Goal: Task Accomplishment & Management: Manage account settings

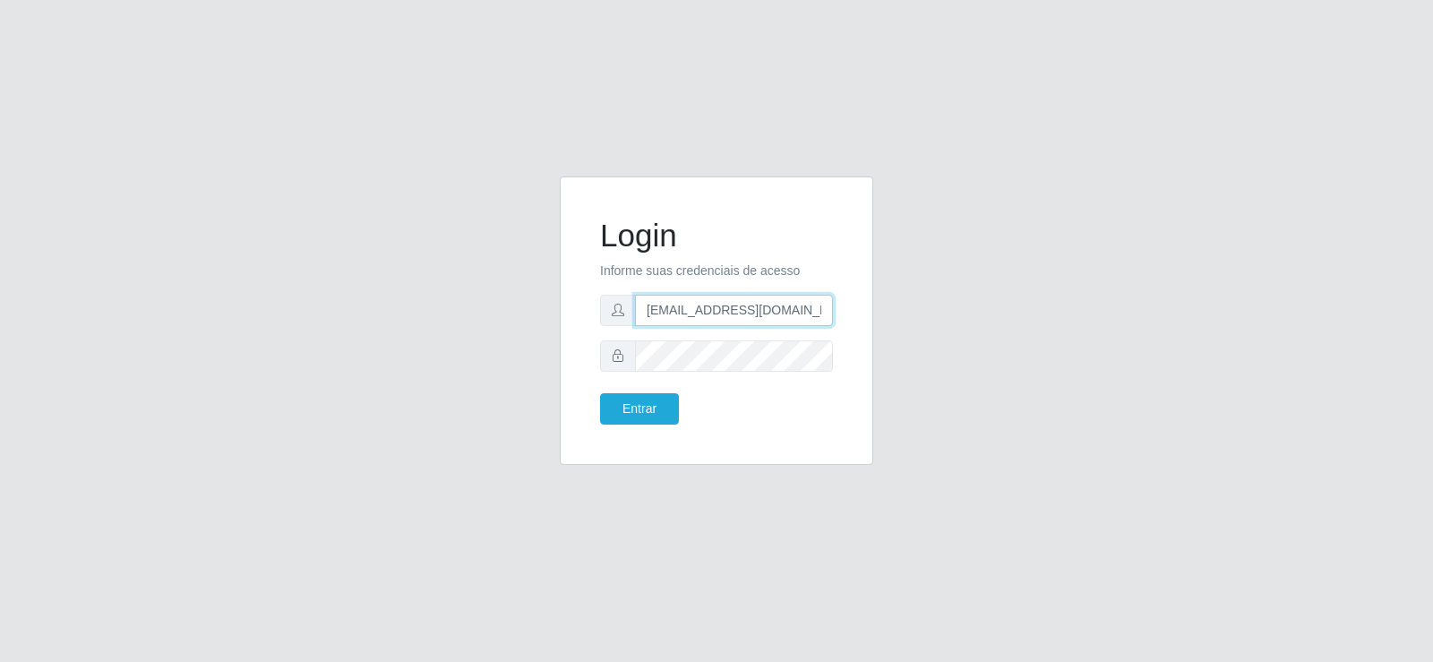
click at [705, 313] on input "[EMAIL_ADDRESS][DOMAIN_NAME]" at bounding box center [734, 310] width 198 height 31
click at [440, 306] on div "Login Informe suas credenciais de acesso f Entrar" at bounding box center [716, 331] width 1021 height 310
type input "g"
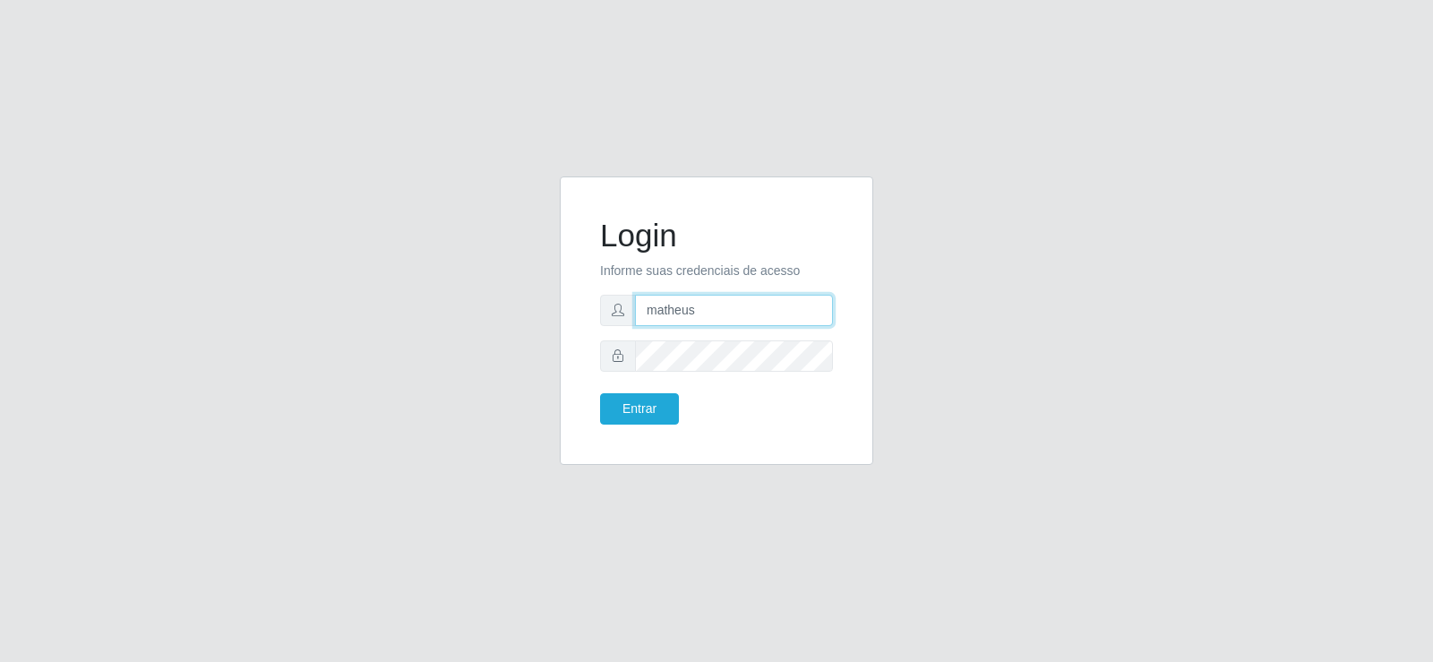
type input "[EMAIL_ADDRESS][DOMAIN_NAME]"
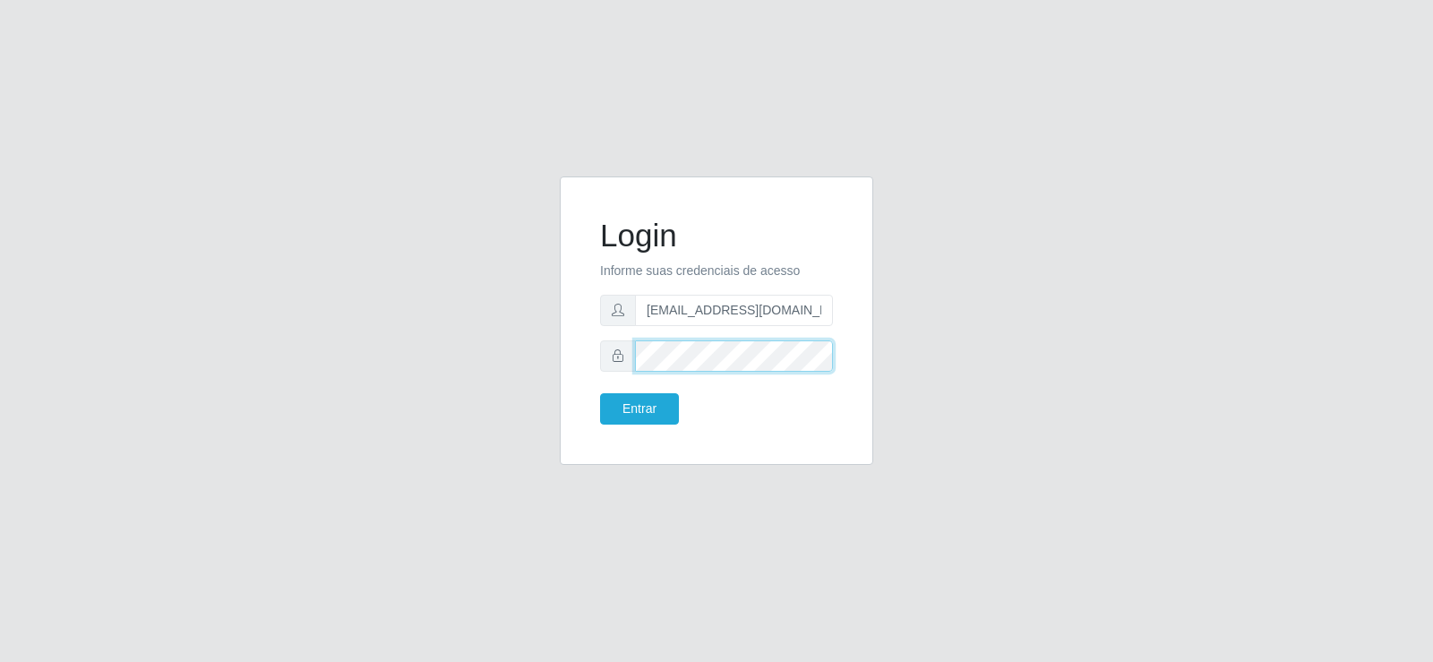
click at [529, 330] on div "Login Informe suas credenciais de acesso [EMAIL_ADDRESS][DOMAIN_NAME] Entrar" at bounding box center [716, 331] width 1021 height 310
click at [352, 323] on div "Login Informe suas credenciais de acesso [EMAIL_ADDRESS][DOMAIN_NAME] Entrar" at bounding box center [716, 331] width 1021 height 310
click at [610, 364] on div at bounding box center [716, 355] width 233 height 31
click at [628, 411] on button "Entrar" at bounding box center [639, 408] width 79 height 31
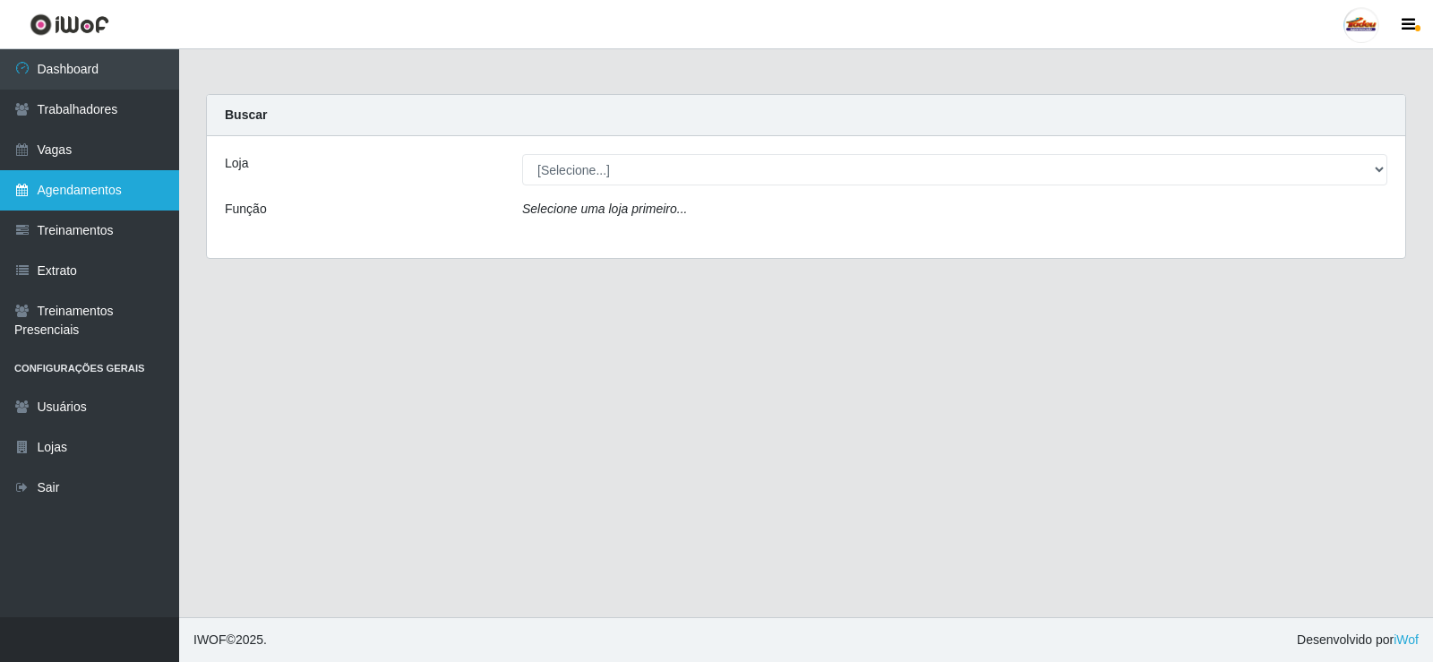
click at [135, 171] on link "Agendamentos" at bounding box center [89, 190] width 179 height 40
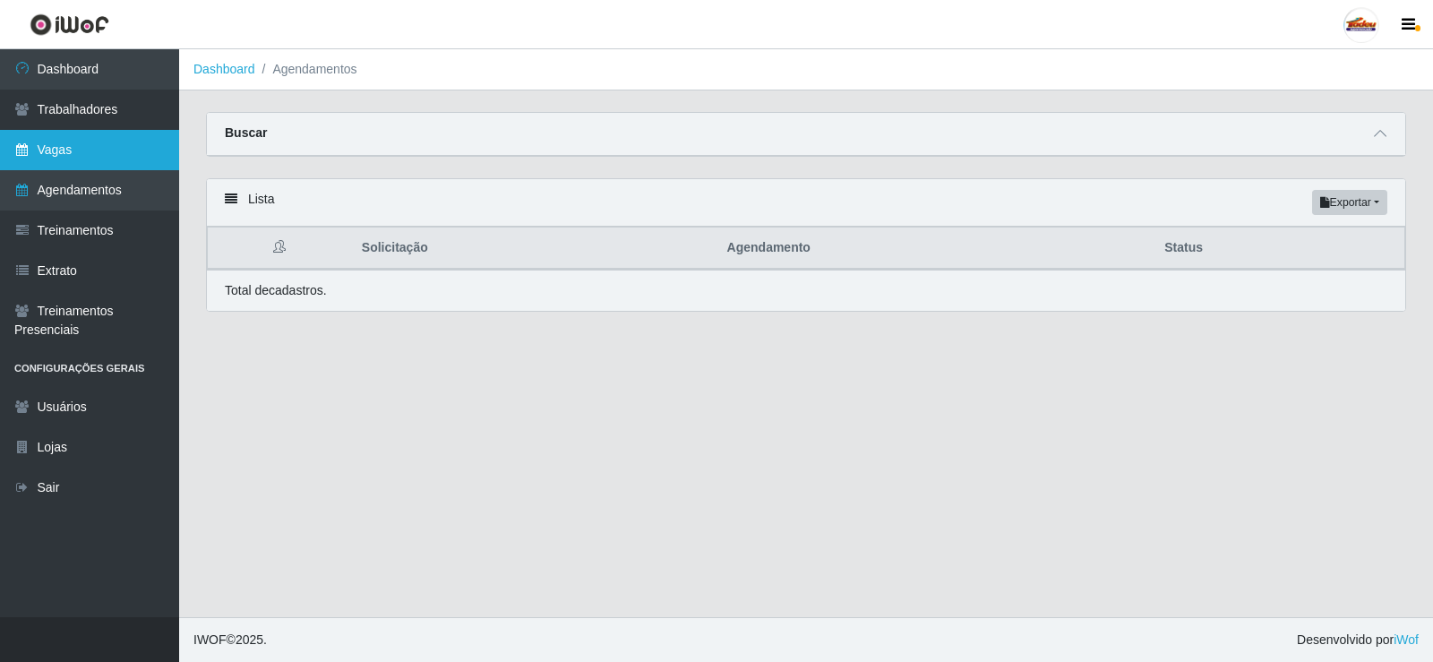
click at [129, 152] on link "Vagas" at bounding box center [89, 150] width 179 height 40
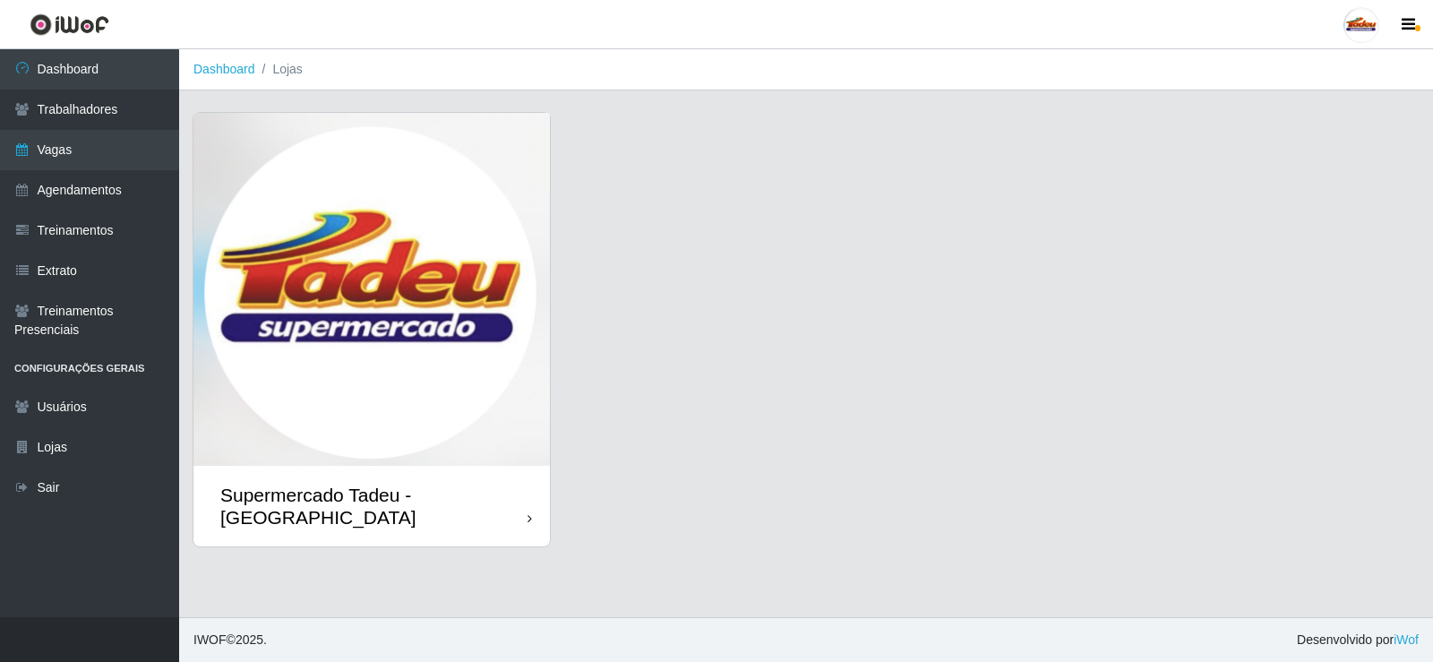
click at [288, 302] on img at bounding box center [372, 289] width 357 height 353
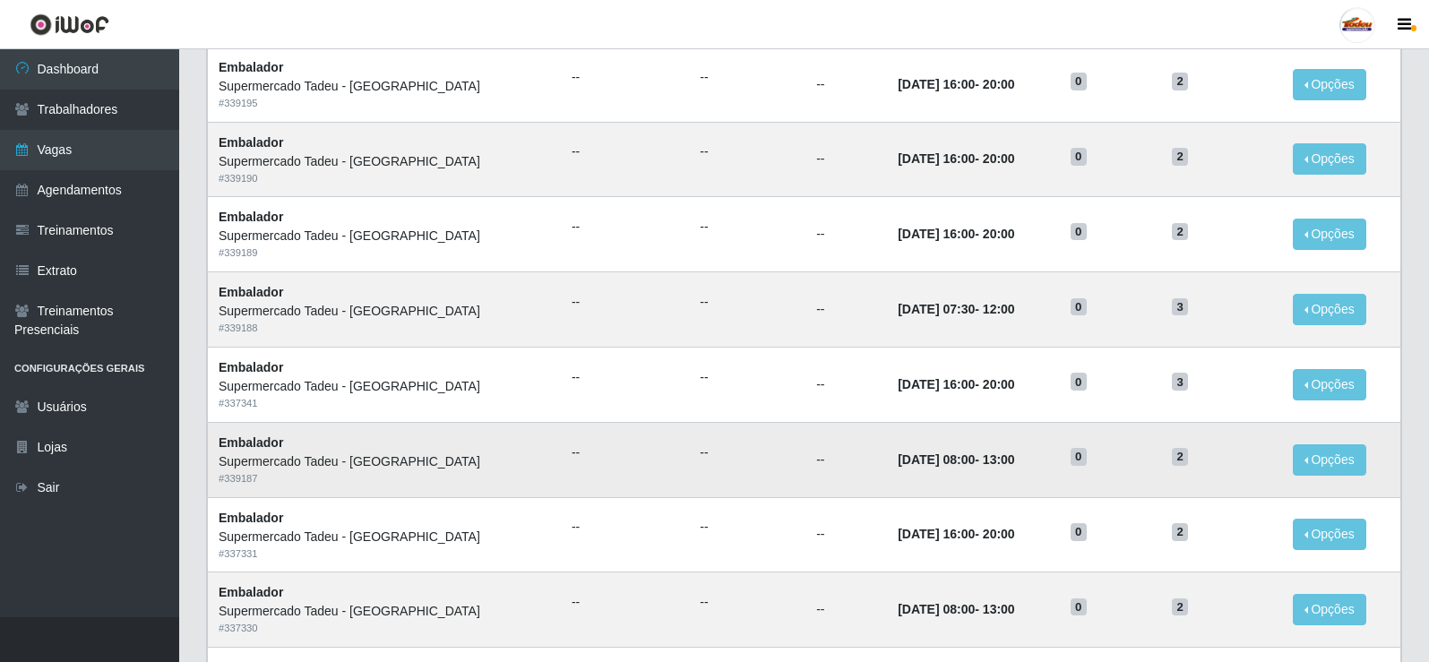
click at [890, 436] on td "[DATE] 08:00 - 13:00" at bounding box center [973, 459] width 173 height 75
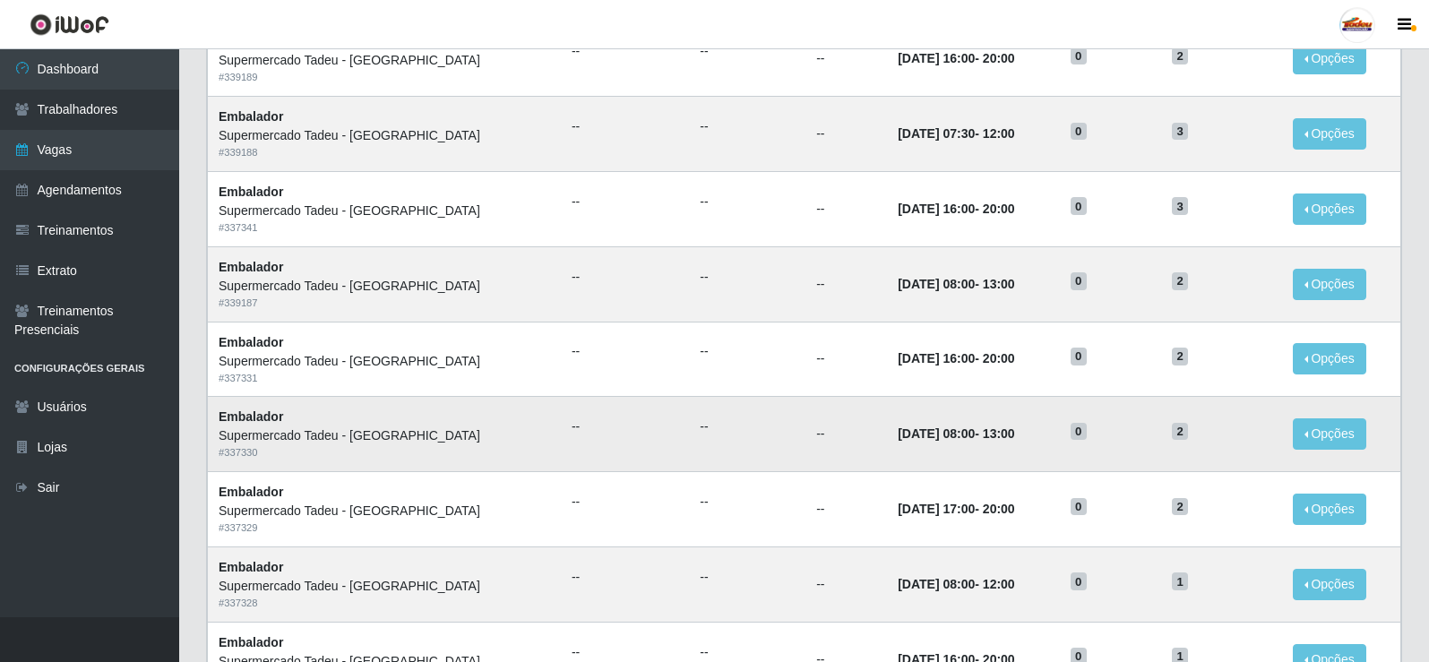
scroll to position [627, 0]
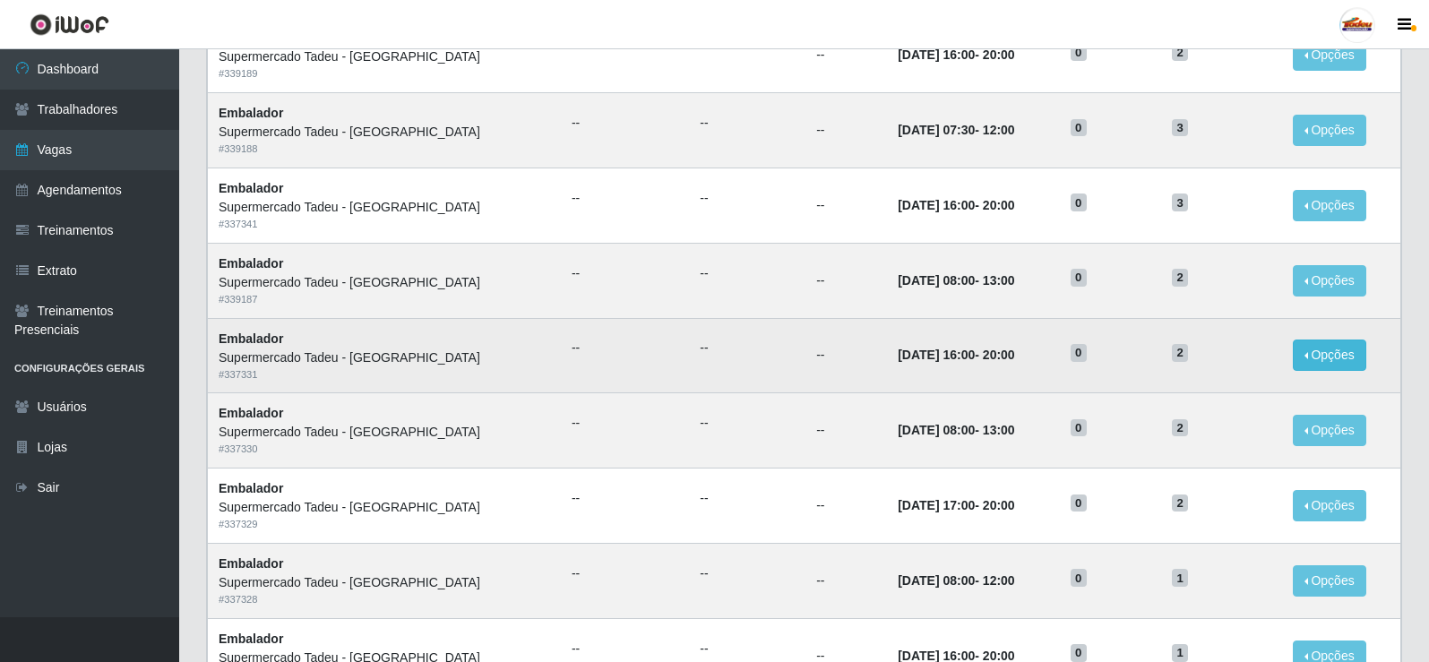
click at [1317, 357] on tr "Embalador Supermercado Tadeu - [GEOGRAPHIC_DATA] # 337331 -- -- -- [DATE] 16:00…" at bounding box center [804, 355] width 1193 height 75
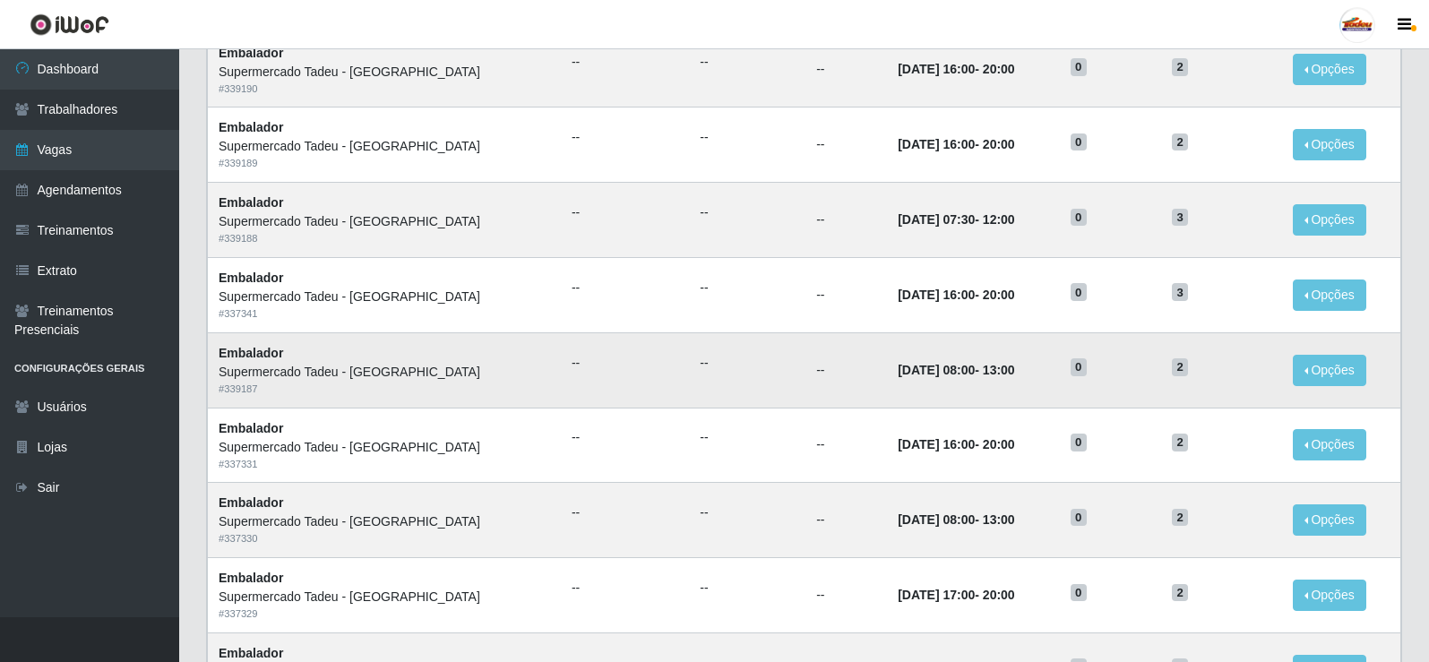
scroll to position [448, 0]
